Goal: Task Accomplishment & Management: Manage account settings

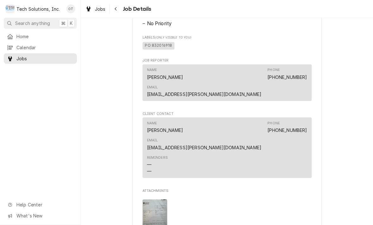
scroll to position [413, 0]
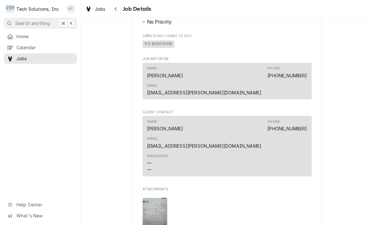
click at [155, 198] on img "Attachments" at bounding box center [154, 214] width 25 height 33
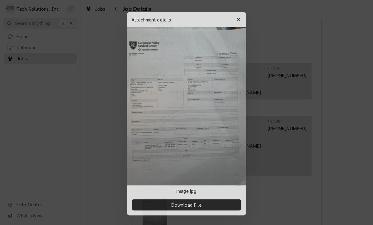
click at [277, 129] on div at bounding box center [186, 112] width 373 height 225
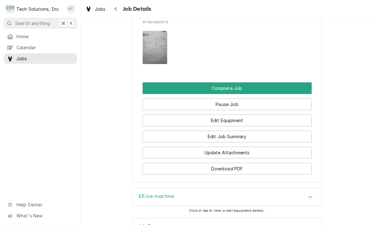
scroll to position [577, 0]
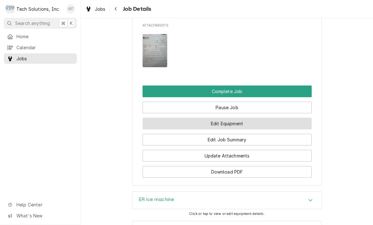
click at [228, 118] on button "Edit Equipment" at bounding box center [226, 124] width 169 height 12
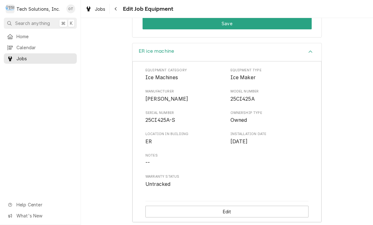
scroll to position [169, 0]
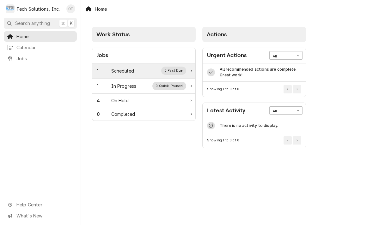
click at [122, 67] on div "1 Scheduled 0 Past Due" at bounding box center [141, 71] width 89 height 8
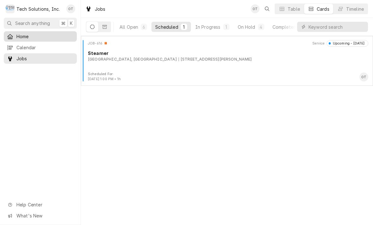
click at [22, 33] on span "Home" at bounding box center [44, 36] width 57 height 7
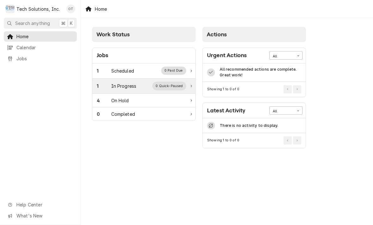
click at [129, 86] on div "In Progress" at bounding box center [123, 86] width 25 height 7
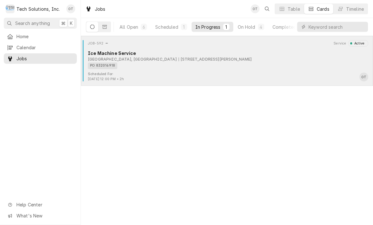
click at [175, 63] on div "PO 832016918" at bounding box center [226, 66] width 276 height 7
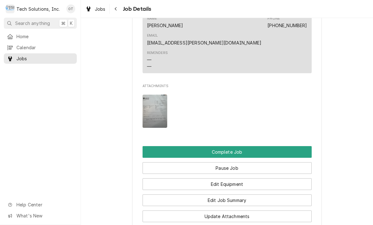
scroll to position [542, 0]
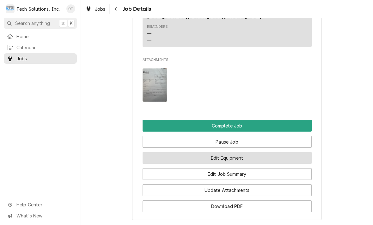
click at [234, 152] on button "Edit Equipment" at bounding box center [226, 158] width 169 height 12
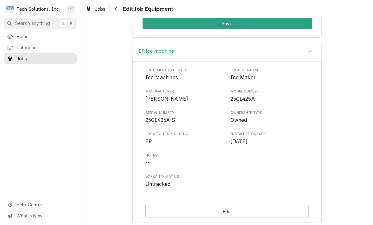
scroll to position [169, 0]
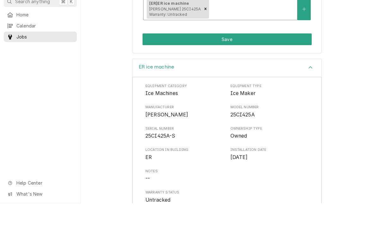
click at [311, 81] on div "ER ice machine" at bounding box center [226, 90] width 189 height 18
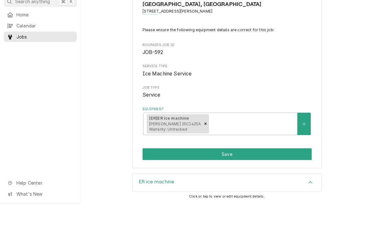
scroll to position [14, 0]
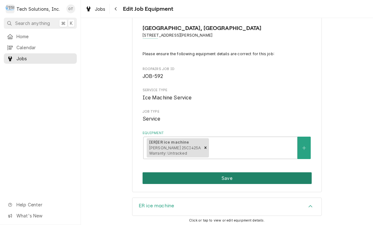
click at [230, 176] on button "Save" at bounding box center [226, 178] width 169 height 12
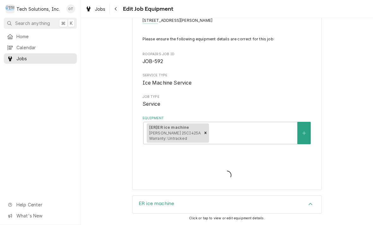
scroll to position [68, 0]
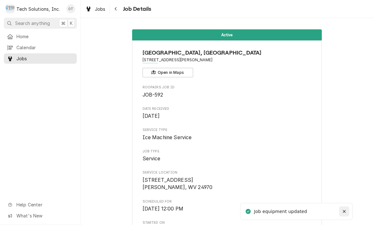
click at [342, 206] on button "Notifications alt+T" at bounding box center [344, 211] width 10 height 10
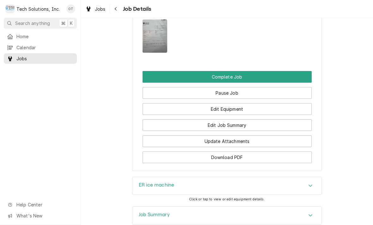
scroll to position [591, 0]
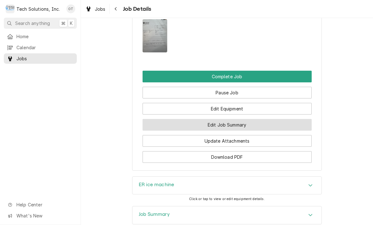
click at [222, 119] on button "Edit Job Summary" at bounding box center [226, 125] width 169 height 12
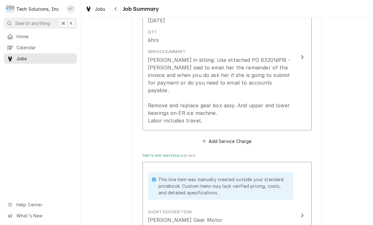
scroll to position [188, 0]
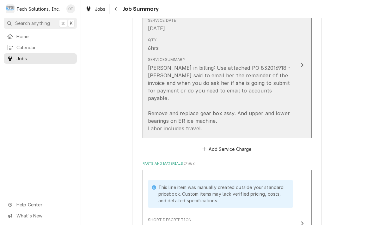
click at [303, 55] on button "Short Description Labor Service Date [DATE] Qty. 6hrs Service Summary [PERSON_N…" at bounding box center [226, 65] width 169 height 146
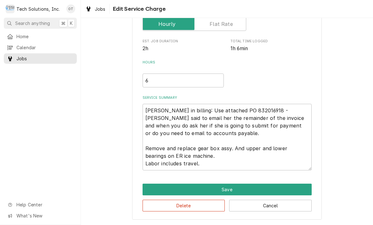
scroll to position [104, 0]
click at [221, 162] on textarea "Leah in billing: Use attached PO 832016918 - Bebe said to email her the remaind…" at bounding box center [226, 137] width 169 height 67
type textarea "x"
type textarea "Leah in billing: Use attached PO 832016918 - Bebe said to email her the remaind…"
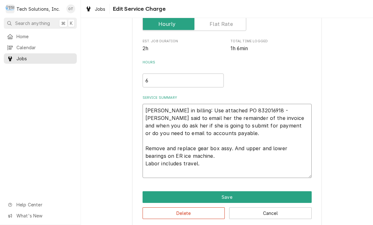
type textarea "x"
type textarea "Leah in billing: Use attached PO 832016918 - Bebe said to email her the remaind…"
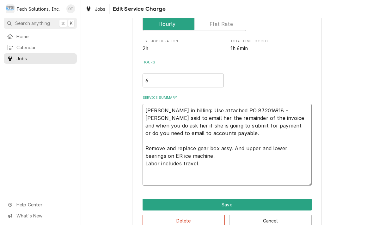
type textarea "x"
type textarea "Leah in billing: Use attached PO 832016918 - Bebe said to email her the remaind…"
type textarea "x"
type textarea "Leah in billing: Use attached PO 832016918 - Bebe said to email her the remaind…"
type textarea "x"
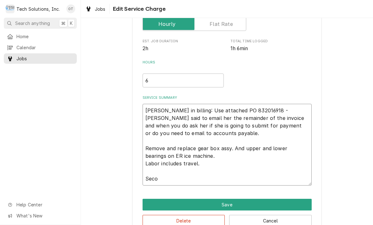
type textarea "Leah in billing: Use attached PO 832016918 - Bebe said to email her the remaind…"
type textarea "x"
type textarea "Leah in billing: Use attached PO 832016918 - Bebe said to email her the remaind…"
type textarea "x"
type textarea "Leah in billing: Use attached PO 832016918 - Bebe said to email her the remaind…"
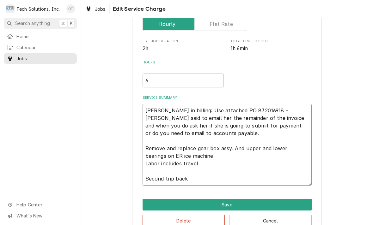
type textarea "x"
type textarea "Leah in billing: Use attached PO 832016918 - Bebe said to email her the remaind…"
type textarea "x"
type textarea "Leah in billing: Use attached PO 832016918 - Bebe said to email her the remaind…"
type textarea "x"
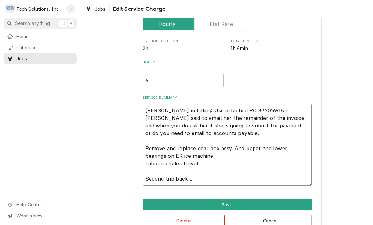
type textarea "Leah in billing: Use attached PO 832016918 - Bebe said to email her the remaind…"
type textarea "x"
type textarea "Leah in billing: Use attached PO 832016918 - Bebe said to email her the remaind…"
type textarea "x"
type textarea "Leah in billing: Use attached PO 832016918 - Bebe said to email her the remaind…"
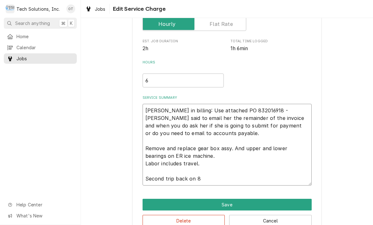
type textarea "x"
type textarea "Leah in billing: Use attached PO 832016918 - Bebe said to email her the remaind…"
type textarea "x"
type textarea "Leah in billing: Use attached PO 832016918 - Bebe said to email her the remaind…"
type textarea "x"
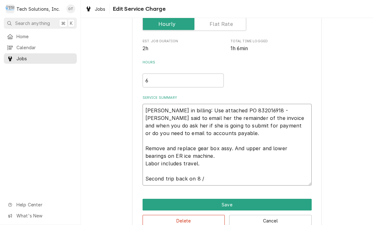
type textarea "Leah in billing: Use attached PO 832016918 - Bebe said to email her the remaind…"
type textarea "x"
type textarea "Leah in billing: Use attached PO 832016918 - Bebe said to email her the remaind…"
type textarea "x"
type textarea "Leah in billing: Use attached PO 832016918 - Bebe said to email her the remaind…"
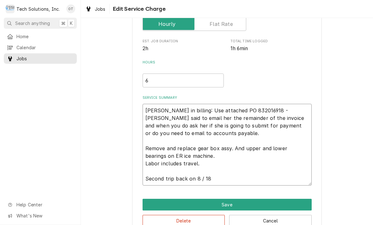
type textarea "x"
type textarea "Leah in billing: Use attached PO 832016918 - Bebe said to email her the remaind…"
type textarea "x"
type textarea "Leah in billing: Use attached PO 832016918 - Bebe said to email her the remaind…"
type textarea "x"
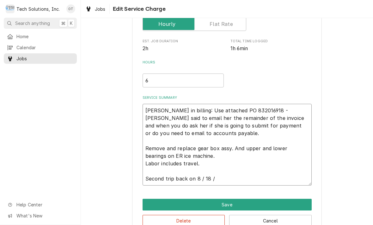
type textarea "Leah in billing: Use attached PO 832016918 - Bebe said to email her the remaind…"
type textarea "x"
type textarea "Leah in billing: Use attached PO 832016918 - Bebe said to email her the remaind…"
type textarea "x"
type textarea "Leah in billing: Use attached PO 832016918 - Bebe said to email her the remaind…"
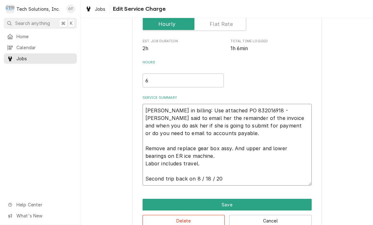
type textarea "x"
type textarea "Leah in billing: Use attached PO 832016918 - Bebe said to email her the remaind…"
type textarea "x"
type textarea "Leah in billing: Use attached PO 832016918 - Bebe said to email her the remaind…"
type textarea "x"
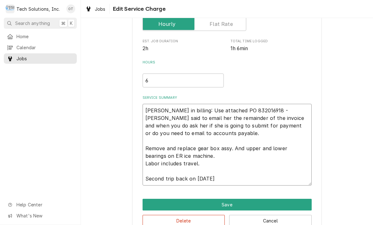
type textarea "Leah in billing: Use attached PO 832016918 - Bebe said to email her the remaind…"
type textarea "x"
type textarea "Leah in billing: Use attached PO 832016918 - Bebe said to email her the remaind…"
type textarea "x"
type textarea "Leah in billing: Use attached PO 832016918 - Bebe said to email her the remaind…"
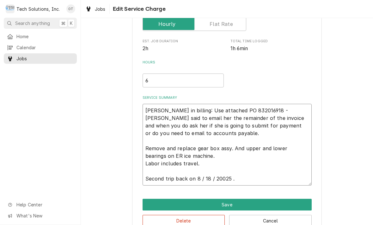
type textarea "x"
type textarea "Leah in billing: Use attached PO 832016918 - Bebe said to email her the remaind…"
type textarea "x"
type textarea "Leah in billing: Use attached PO 832016918 - Bebe said to email her the remaind…"
type textarea "x"
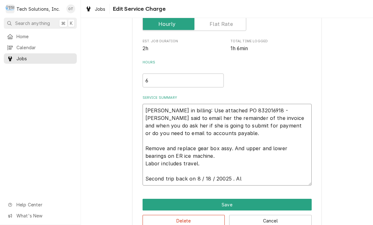
type textarea "Leah in billing: Use attached PO 832016918 - Bebe said to email her the remaind…"
type textarea "x"
type textarea "Leah in billing: Use attached PO 832016918 - Bebe said to email her the remaind…"
type textarea "x"
type textarea "Leah in billing: Use attached PO 832016918 - Bebe said to email her the remaind…"
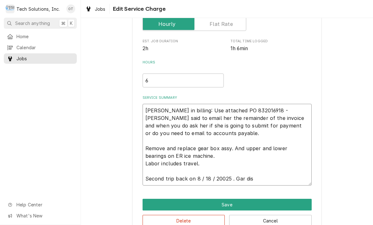
type textarea "x"
type textarea "Leah in billing: Use attached PO 832016918 - Bebe said to email her the remaind…"
type textarea "x"
type textarea "Leah in billing: Use attached PO 832016918 - Bebe said to email her the remaind…"
type textarea "x"
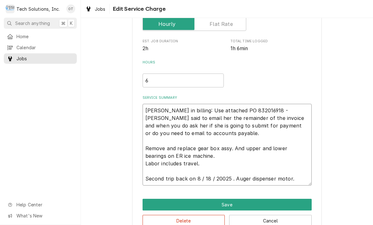
type textarea "Leah in billing: Use attached PO 832016918 - Bebe said to email her the remaind…"
type textarea "x"
type textarea "Leah in billing: Use attached PO 832016918 - Bebe said to email her the remaind…"
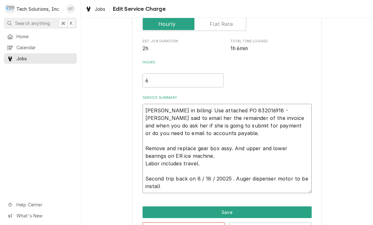
type textarea "x"
type textarea "Leah in billing: Use attached PO 832016918 - Bebe said to email her the remaind…"
type textarea "x"
type textarea "Leah in billing: Use attached PO 832016918 - Bebe said to email her the remaind…"
type textarea "x"
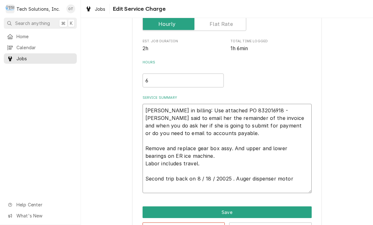
type textarea "Leah in billing: Use attached PO 832016918 - Bebe said to email her the remaind…"
type textarea "x"
type textarea "Leah in billing: Use attached PO 832016918 - Bebe said to email her the remaind…"
type textarea "x"
type textarea "Leah in billing: Use attached PO 832016918 - Bebe said to email her the remaind…"
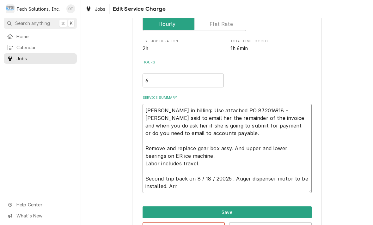
type textarea "x"
type textarea "Leah in billing: Use attached PO 832016918 - Bebe said to email her the remaind…"
type textarea "x"
type textarea "Leah in billing: Use attached PO 832016918 - Bebe said to email her the remaind…"
type textarea "x"
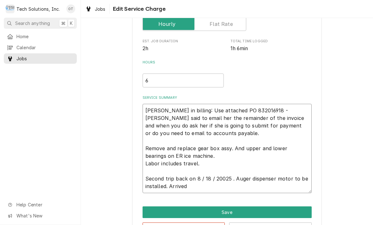
type textarea "Leah in billing: Use attached PO 832016918 - Bebe said to email her the remaind…"
type textarea "x"
type textarea "Leah in billing: Use attached PO 832016918 - Bebe said to email her the remaind…"
type textarea "x"
type textarea "Leah in billing: Use attached PO 832016918 - Bebe said to email her the remaind…"
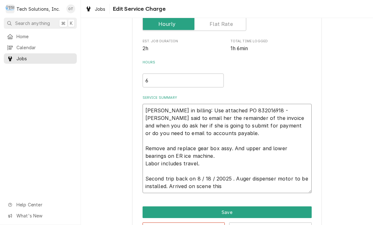
type textarea "x"
type textarea "Leah in billing: Use attached PO 832016918 - Bebe said to email her the remaind…"
type textarea "x"
type textarea "Leah in billing: Use attached PO 832016918 - Bebe said to email her the remaind…"
type textarea "x"
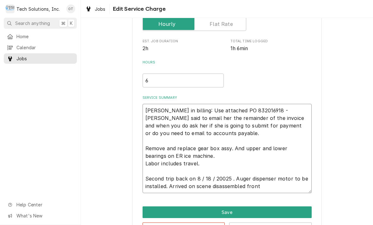
type textarea "Leah in billing: Use attached PO 832016918 - Bebe said to email her the remaind…"
type textarea "x"
type textarea "Leah in billing: Use attached PO 832016918 - Bebe said to email her the remaind…"
type textarea "x"
type textarea "Leah in billing: Use attached PO 832016918 - Bebe said to email her the remaind…"
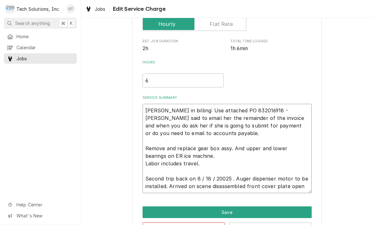
type textarea "x"
type textarea "Leah in billing: Use attached PO 832016918 - Bebe said to email her the remaind…"
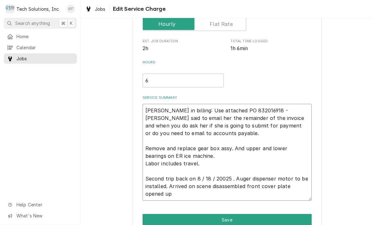
type textarea "x"
type textarea "Leah in billing: Use attached PO 832016918 - Bebe said to email her the remaind…"
type textarea "x"
type textarea "Leah in billing: Use attached PO 832016918 - Bebe said to email her the remaind…"
type textarea "x"
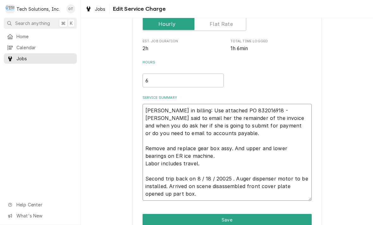
type textarea "Leah in billing: Use attached PO 832016918 - Bebe said to email her the remaind…"
type textarea "x"
type textarea "Leah in billing: Use attached PO 832016918 - Bebe said to email her the remaind…"
type textarea "x"
type textarea "Leah in billing: Use attached PO 832016918 - Bebe said to email her the remaind…"
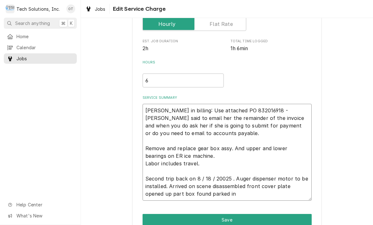
type textarea "x"
type textarea "Leah in billing: Use attached PO 832016918 - Bebe said to email her the remaind…"
type textarea "x"
type textarea "Leah in billing: Use attached PO 832016918 - Bebe said to email her the remaind…"
type textarea "x"
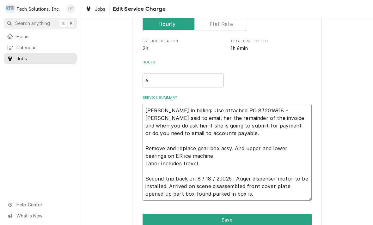
type textarea "Leah in billing: Use attached PO 832016918 - Bebe said to email her the remaind…"
type textarea "x"
type textarea "Leah in billing: Use attached PO 832016918 - Bebe said to email her the remaind…"
type textarea "x"
type textarea "Leah in billing: Use attached PO 832016918 - Bebe said to email her the remaind…"
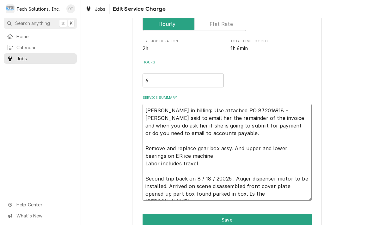
type textarea "x"
type textarea "Leah in billing: Use attached PO 832016918 - Bebe said to email her the remaind…"
type textarea "x"
type textarea "Leah in billing: Use attached PO 832016918 - Bebe said to email her the remaind…"
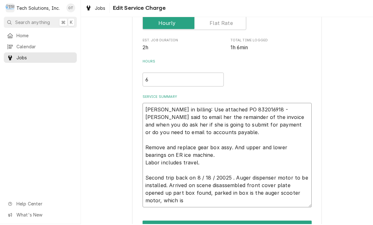
type textarea "x"
type textarea "Leah in billing: Use attached PO 832016918 - Bebe said to email her the remaind…"
type textarea "x"
type textarea "Leah in billing: Use attached PO 832016918 - Bebe said to email her the remaind…"
type textarea "x"
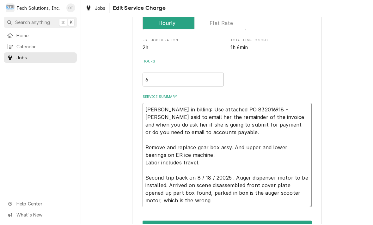
type textarea "Leah in billing: Use attached PO 832016918 - Bebe said to email her the remaind…"
type textarea "x"
type textarea "Leah in billing: Use attached PO 832016918 - Bebe said to email her the remaind…"
type textarea "x"
type textarea "Leah in billing: Use attached PO 832016918 - Bebe said to email her the remaind…"
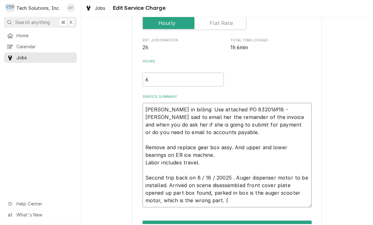
type textarea "x"
type textarea "Leah in billing: Use attached PO 832016918 - Bebe said to email her the remaind…"
type textarea "x"
type textarea "Leah in billing: Use attached PO 832016918 - Bebe said to email her the remaind…"
type textarea "x"
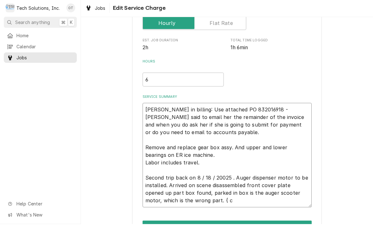
type textarea "Leah in billing: Use attached PO 832016918 - Bebe said to email her the remaind…"
type textarea "x"
type textarea "Leah in billing: Use attached PO 832016918 - Bebe said to email her the remaind…"
type textarea "x"
type textarea "Leah in billing: Use attached PO 832016918 - Bebe said to email her the remaind…"
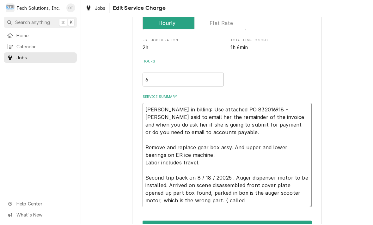
type textarea "x"
type textarea "Leah in billing: Use attached PO 832016918 - Bebe said to email her the remaind…"
type textarea "x"
type textarea "Leah in billing: Use attached PO 832016918 - Bebe said to email her the remaind…"
type textarea "x"
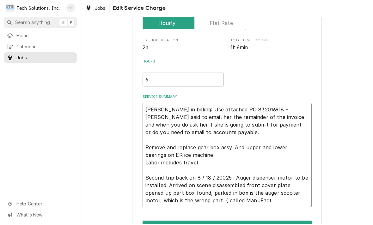
type textarea "Leah in billing: Use attached PO 832016918 - Bebe said to email her the remaind…"
type textarea "x"
type textarea "Leah in billing: Use attached PO 832016918 - Bebe said to email her the remaind…"
type textarea "x"
type textarea "Leah in billing: Use attached PO 832016918 - Bebe said to email her the remaind…"
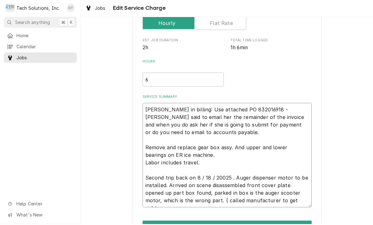
type textarea "x"
type textarea "Leah in billing: Use attached PO 832016918 - Bebe said to email her the remaind…"
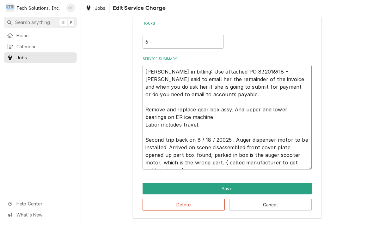
scroll to position [142, 0]
type textarea "x"
type textarea "Leah in billing: Use attached PO 832016918 - Bebe said to email her the remaind…"
type textarea "x"
type textarea "Leah in billing: Use attached PO 832016918 - Bebe said to email her the remaind…"
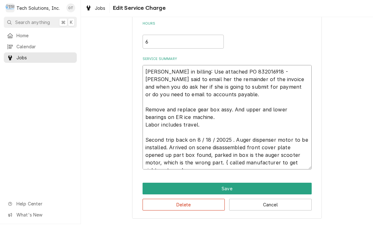
type textarea "x"
type textarea "Leah in billing: Use attached PO 832016918 - Bebe said to email her the remaind…"
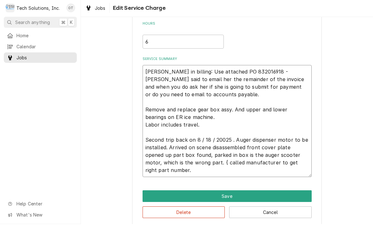
click at [291, 155] on textarea "Leah in billing: Use attached PO 832016918 - Bebe said to email her the remaind…" at bounding box center [226, 122] width 169 height 112
type textarea "x"
type textarea "Leah in billing: Use attached PO 832016918 - Bebe said to email her the remaind…"
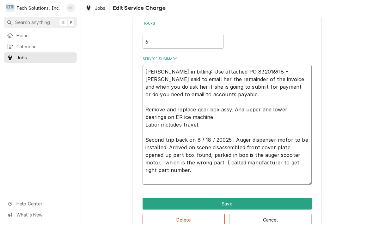
type textarea "x"
type textarea "Leah in billing: Use attached PO 832016918 - Bebe said to email her the remaind…"
type textarea "x"
type textarea "Leah in billing: Use attached PO 832016918 - Bebe said to email her the remaind…"
type textarea "x"
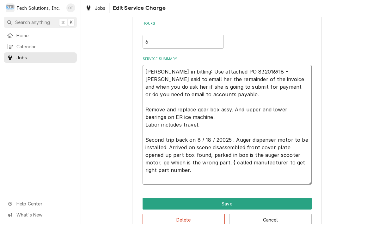
type textarea "Leah in billing: Use attached PO 832016918 - Bebe said to email her the remaind…"
type textarea "x"
type textarea "Leah in billing: Use attached PO 832016918 - Bebe said to email her the remaind…"
type textarea "x"
type textarea "Leah in billing: Use attached PO 832016918 - Bebe said to email her the remaind…"
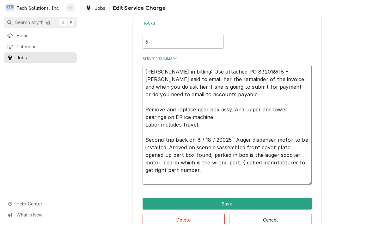
type textarea "x"
type textarea "Leah in billing: Use attached PO 832016918 - Bebe said to email her the remaind…"
type textarea "x"
type textarea "Leah in billing: Use attached PO 832016918 - Bebe said to email her the remaind…"
type textarea "x"
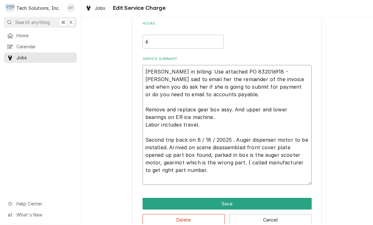
type textarea "Leah in billing: Use attached PO 832016918 - Bebe said to email her the remaind…"
type textarea "x"
type textarea "Leah in billing: Use attached PO 832016918 - Bebe said to email her the remaind…"
type textarea "x"
type textarea "Leah in billing: Use attached PO 832016918 - Bebe said to email her the remaind…"
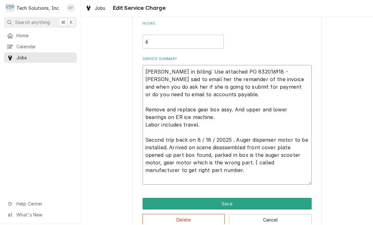
type textarea "x"
type textarea "Leah in billing: Use attached PO 832016918 - Bebe said to email her the remaind…"
type textarea "x"
type textarea "Leah in billing: Use attached PO 832016918 - Bebe said to email her the remaind…"
type textarea "x"
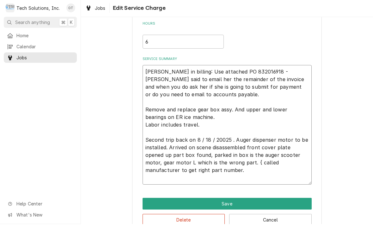
type textarea "Leah in billing: Use attached PO 832016918 - Bebe said to email her the remaind…"
type textarea "x"
type textarea "Leah in billing: Use attached PO 832016918 - Bebe said to email her the remaind…"
type textarea "x"
type textarea "Leah in billing: Use attached PO 832016918 - Bebe said to email her the remaind…"
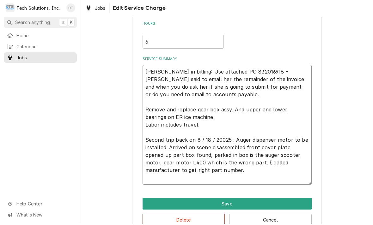
type textarea "x"
type textarea "Leah in billing: Use attached PO 832016918 - Bebe said to email her the remaind…"
click at [250, 171] on textarea "Leah in billing: Use attached PO 832016918 - Bebe said to email her the remaind…" at bounding box center [226, 126] width 169 height 120
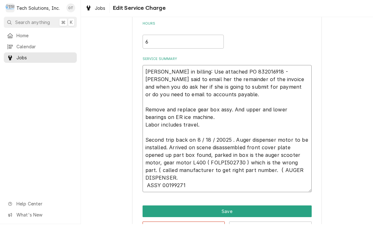
click at [180, 178] on textarea "Leah in billing: Use attached PO 832016918 - Bebe said to email her the remaind…" at bounding box center [226, 129] width 169 height 127
click at [176, 175] on textarea "Leah in billing: Use attached PO 832016918 - Bebe said to email her the remaind…" at bounding box center [226, 129] width 169 height 127
click at [178, 178] on textarea "Leah in billing: Use attached PO 832016918 - Bebe said to email her the remaind…" at bounding box center [226, 129] width 169 height 127
click at [176, 179] on textarea "Leah in billing: Use attached PO 832016918 - Bebe said to email her the remaind…" at bounding box center [226, 129] width 169 height 127
click at [177, 179] on textarea "Leah in billing: Use attached PO 832016918 - Bebe said to email her the remaind…" at bounding box center [226, 129] width 169 height 127
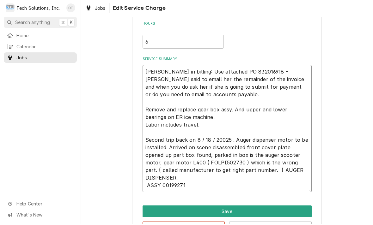
click at [176, 178] on textarea "Leah in billing: Use attached PO 832016918 - Bebe said to email her the remaind…" at bounding box center [226, 129] width 169 height 127
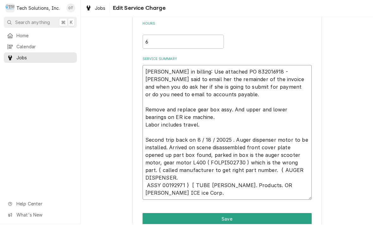
click at [157, 196] on textarea "Leah in billing: Use attached PO 832016918 - Bebe said to email her the remaind…" at bounding box center [226, 133] width 169 height 135
click at [153, 182] on textarea "Leah in billing: Use attached PO 832016918 - Bebe said to email her the remaind…" at bounding box center [226, 133] width 169 height 135
click at [172, 185] on textarea "Leah in billing: Use attached PO 832016918 - Bebe said to email her the remaind…" at bounding box center [226, 133] width 169 height 135
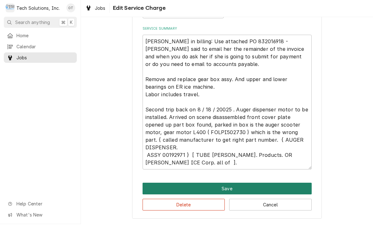
click at [226, 191] on button "Save" at bounding box center [226, 190] width 169 height 12
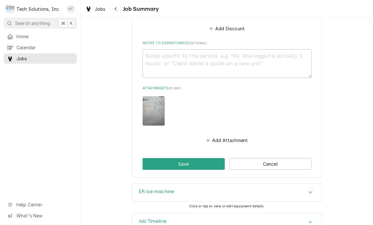
scroll to position [630, 0]
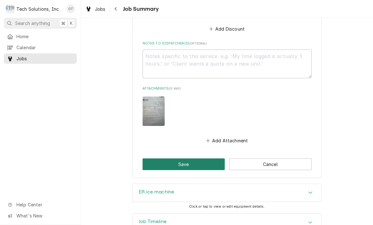
click at [185, 159] on button "Save" at bounding box center [183, 165] width 82 height 12
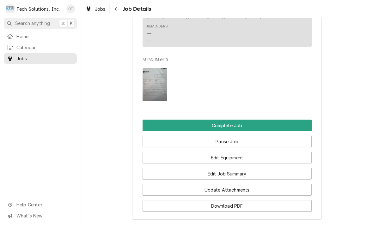
scroll to position [543, 0]
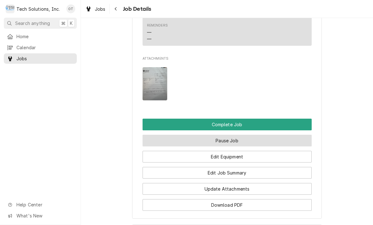
click at [225, 135] on button "Pause Job" at bounding box center [226, 141] width 169 height 12
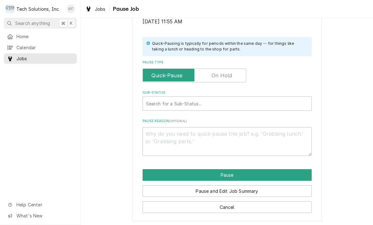
scroll to position [127, 0]
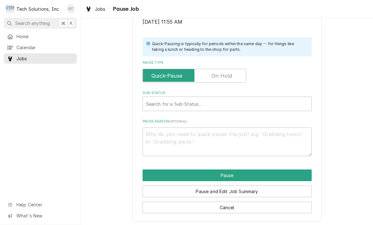
click at [218, 75] on label "Pause Type" at bounding box center [194, 76] width 104 height 14
click at [218, 75] on input "Pause Type" at bounding box center [194, 76] width 98 height 14
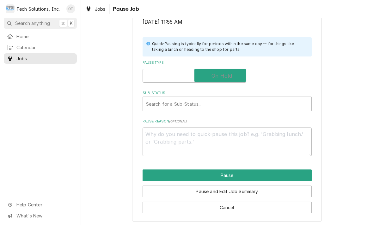
checkbox input "true"
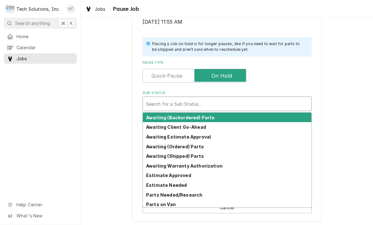
scroll to position [0, 0]
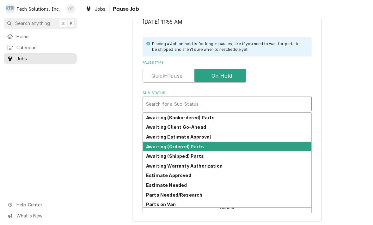
click at [181, 142] on div "Awaiting (Ordered) Parts" at bounding box center [227, 147] width 168 height 10
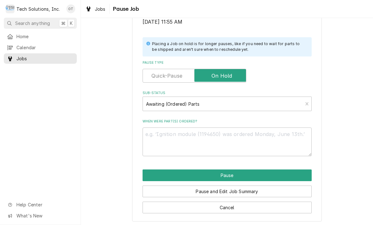
scroll to position [119, 0]
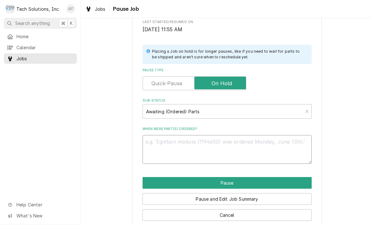
click at [169, 144] on textarea "When were part(s) ordered?" at bounding box center [226, 149] width 169 height 29
type textarea "x"
type textarea "Al"
type textarea "x"
type textarea "All"
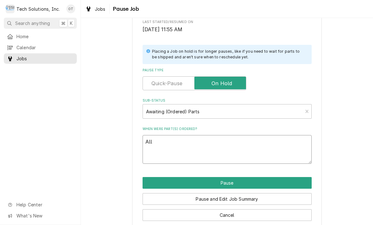
type textarea "x"
type textarea "Auger"
type textarea "x"
type textarea "Auger dis"
type textarea "x"
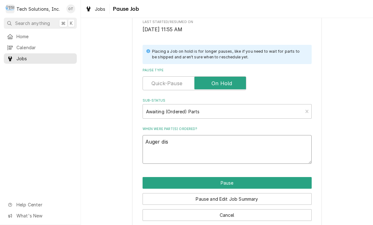
type textarea "Auger dispenser as"
type textarea "x"
type textarea "Auger dispenser assembly"
type textarea "x"
type textarea "Auger dispenser assembly"
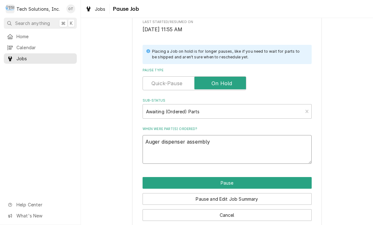
type textarea "x"
type textarea "Auger dispenser assembly 0"
type textarea "x"
type textarea "Auger dispenser assembly 00"
type textarea "x"
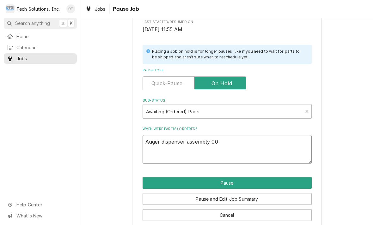
type textarea "Auger dispenser assembly 001"
type textarea "x"
type textarea "Auger dispenser assembly 0019"
type textarea "x"
type textarea "Auger dispenser assembly 00192"
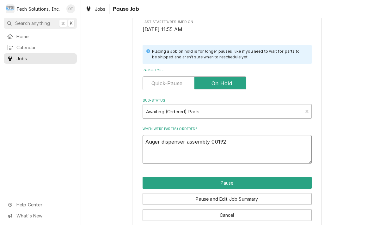
type textarea "x"
type textarea "Auger dispenser assembly 001929"
type textarea "x"
type textarea "Auger dispenser assembly 0019297"
type textarea "x"
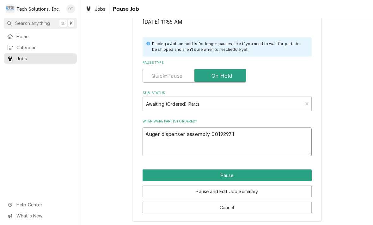
scroll to position [127, 0]
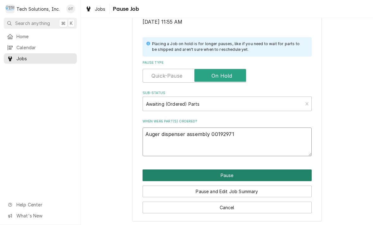
type textarea "Auger dispenser assembly 00192971"
click at [229, 170] on button "Pause" at bounding box center [226, 176] width 169 height 12
type textarea "x"
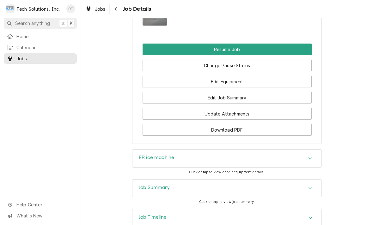
scroll to position [668, 0]
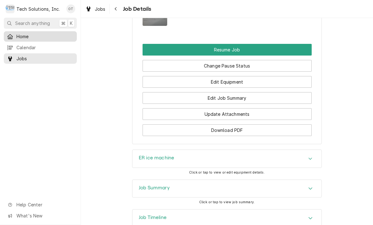
click at [19, 38] on span "Home" at bounding box center [44, 36] width 57 height 7
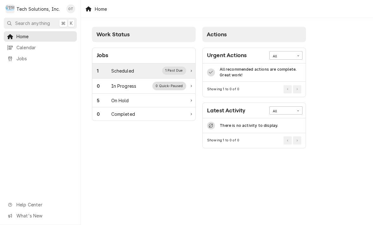
click at [126, 69] on div "Scheduled" at bounding box center [122, 71] width 23 height 7
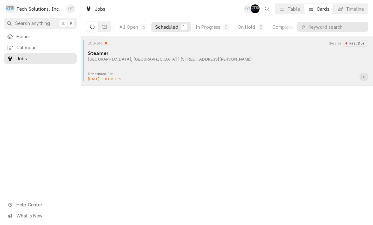
click at [207, 59] on div "[STREET_ADDRESS][PERSON_NAME]" at bounding box center [214, 60] width 73 height 6
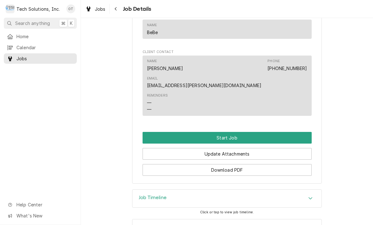
scroll to position [371, 0]
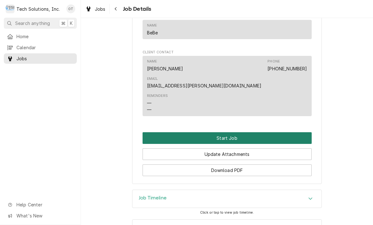
click at [228, 132] on button "Start Job" at bounding box center [226, 138] width 169 height 12
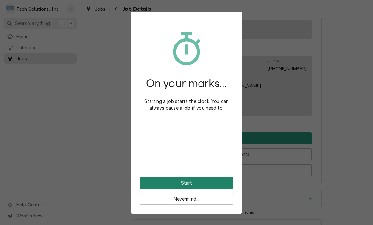
click at [191, 179] on button "Start" at bounding box center [186, 183] width 93 height 12
